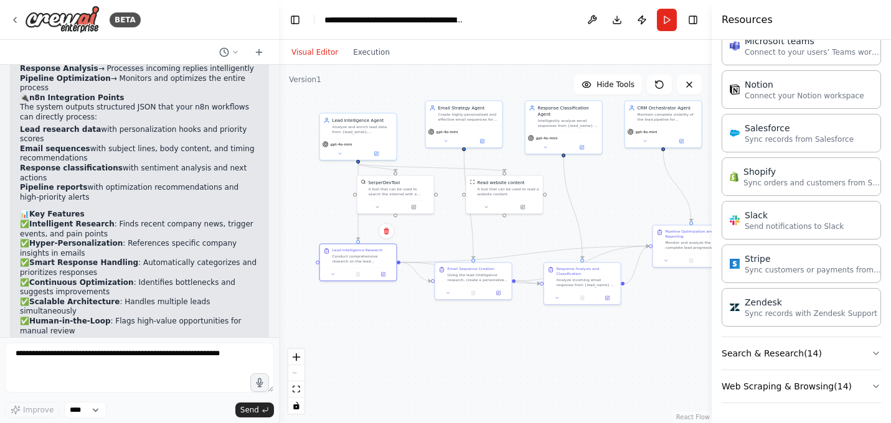
drag, startPoint x: 620, startPoint y: 290, endPoint x: 557, endPoint y: 236, distance: 83.1
click at [557, 236] on div ".deletable-edge-delete-btn { width: 20px; height: 20px; border: 0px solid #ffff…" at bounding box center [495, 244] width 433 height 359
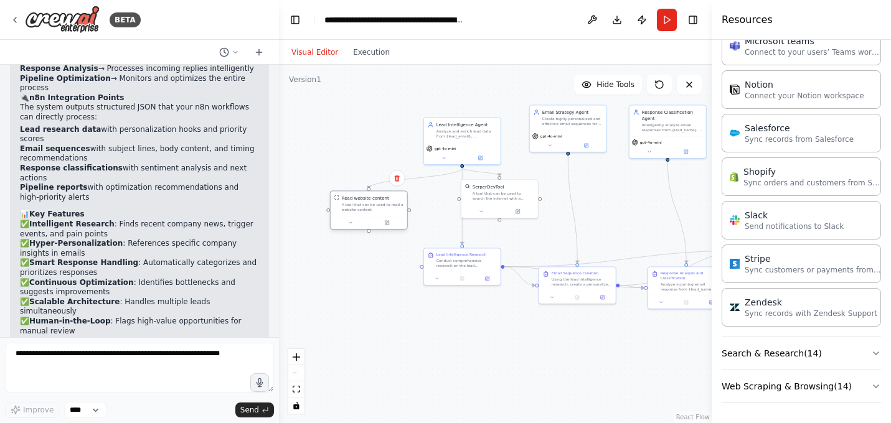
drag, startPoint x: 520, startPoint y: 199, endPoint x: 376, endPoint y: 212, distance: 145.0
click at [376, 212] on div "A tool that can be used to read a website content." at bounding box center [373, 207] width 62 height 10
click at [464, 322] on div ".deletable-edge-delete-btn { width: 20px; height: 20px; border: 0px solid #ffff…" at bounding box center [495, 244] width 433 height 359
click at [473, 272] on div at bounding box center [462, 277] width 77 height 13
drag, startPoint x: 585, startPoint y: 287, endPoint x: 583, endPoint y: 337, distance: 49.9
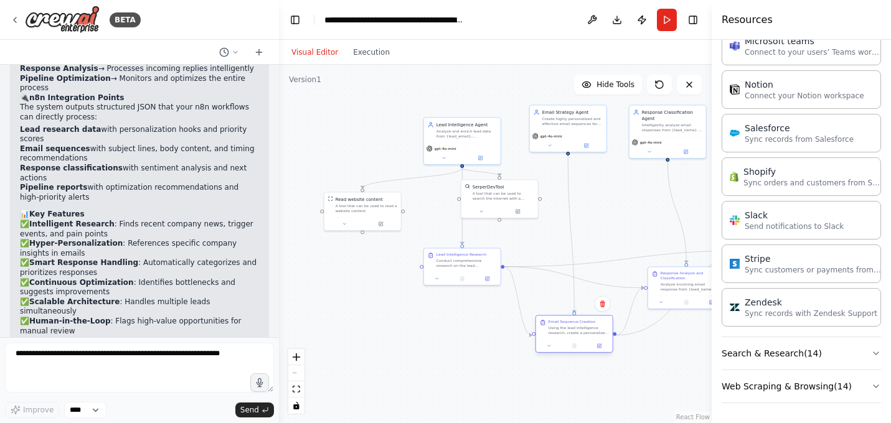
click at [583, 337] on div "Email Sequence Creation Using the lead intelligence research, create a personal…" at bounding box center [574, 328] width 77 height 24
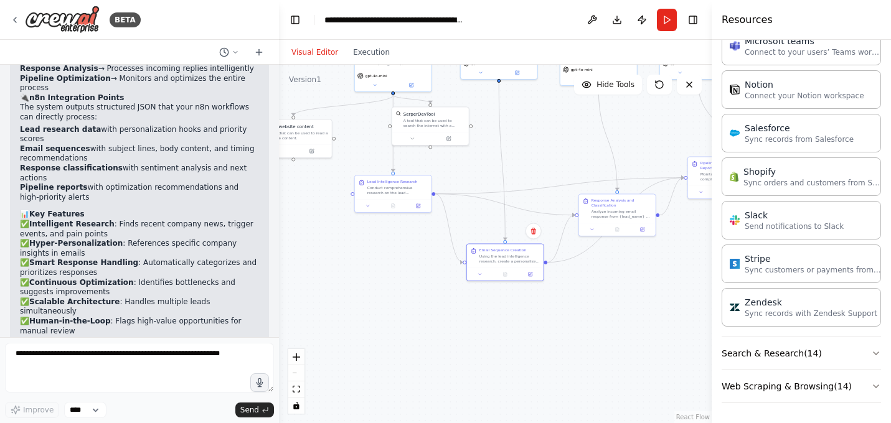
drag, startPoint x: 629, startPoint y: 232, endPoint x: 550, endPoint y: 133, distance: 127.2
click at [550, 133] on div ".deletable-edge-delete-btn { width: 20px; height: 20px; border: 0px solid #ffff…" at bounding box center [495, 244] width 433 height 359
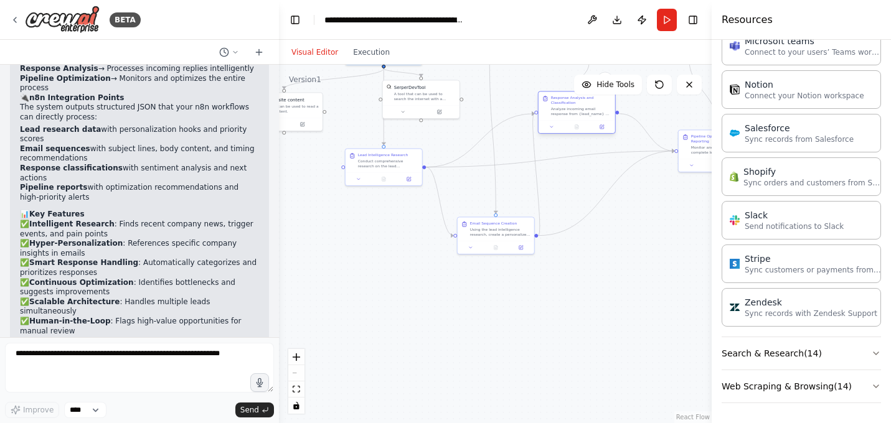
drag, startPoint x: 619, startPoint y: 197, endPoint x: 590, endPoint y: 120, distance: 82.0
click at [590, 120] on div at bounding box center [577, 126] width 77 height 13
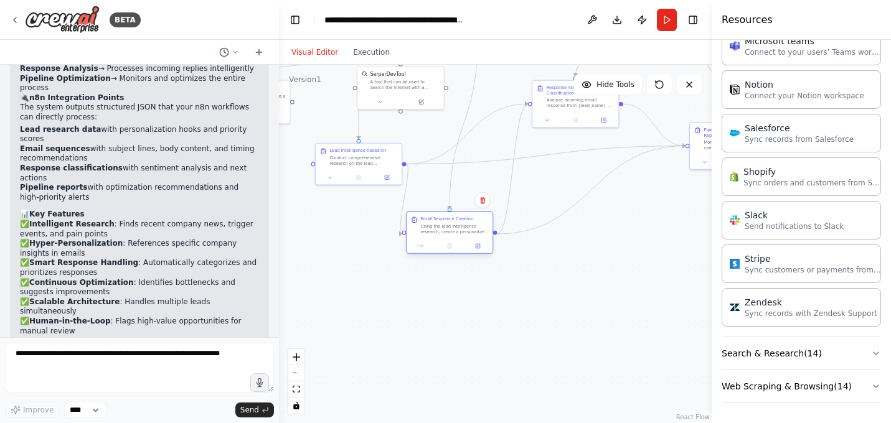
drag, startPoint x: 492, startPoint y: 239, endPoint x: 458, endPoint y: 234, distance: 34.0
click at [458, 234] on div "Using the lead intelligence research, create a personalized 3-email sequence fo…" at bounding box center [454, 229] width 68 height 11
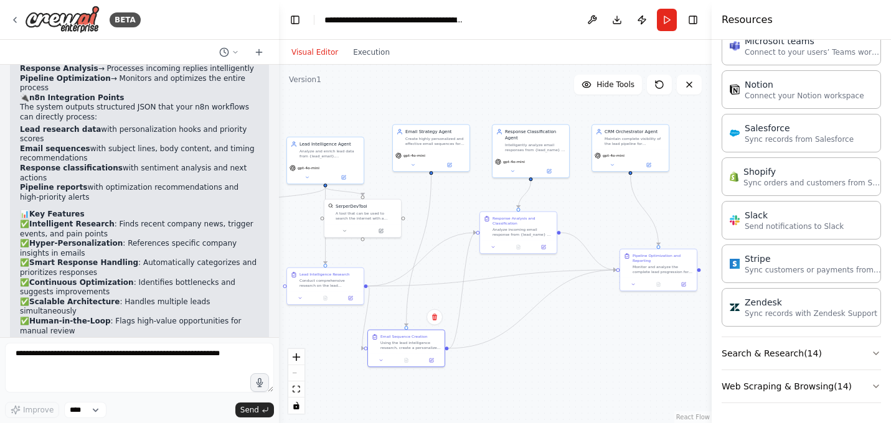
drag, startPoint x: 646, startPoint y: 252, endPoint x: 565, endPoint y: 357, distance: 132.3
click at [565, 357] on div ".deletable-edge-delete-btn { width: 20px; height: 20px; border: 0px solid #ffff…" at bounding box center [495, 244] width 433 height 359
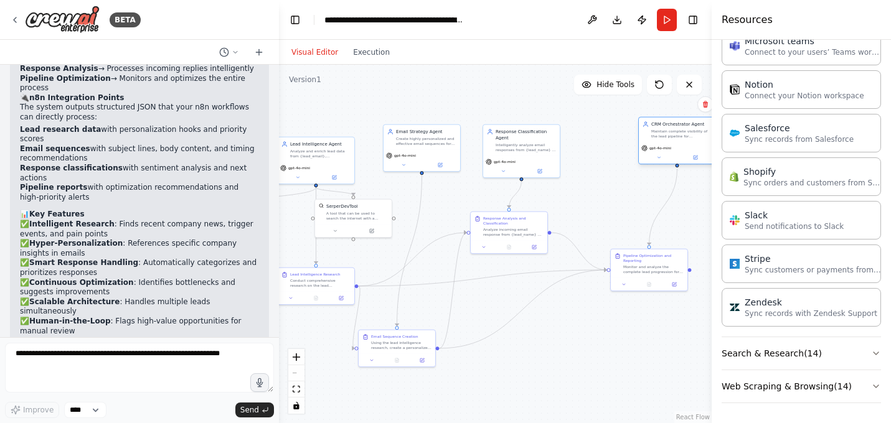
drag, startPoint x: 645, startPoint y: 151, endPoint x: 690, endPoint y: 147, distance: 45.0
click at [690, 147] on div "gpt-4o-mini" at bounding box center [677, 154] width 77 height 22
click at [423, 179] on div ".deletable-edge-delete-btn { width: 20px; height: 20px; border: 0px solid #ffff…" at bounding box center [495, 244] width 433 height 359
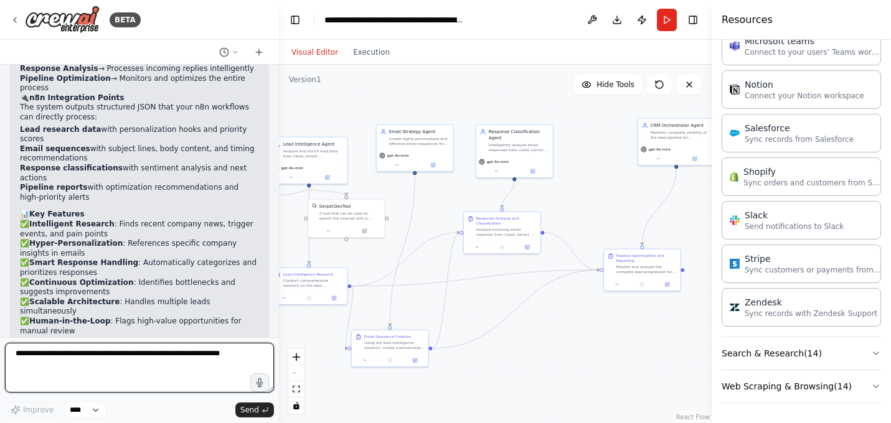
click at [255, 359] on textarea at bounding box center [139, 368] width 269 height 50
type textarea "*"
